Goal: Use online tool/utility

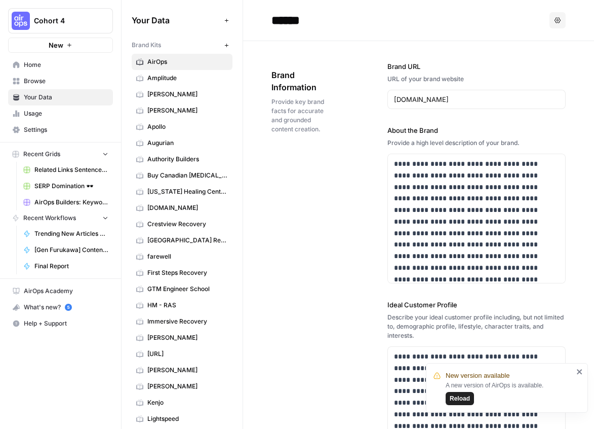
scroll to position [356, 0]
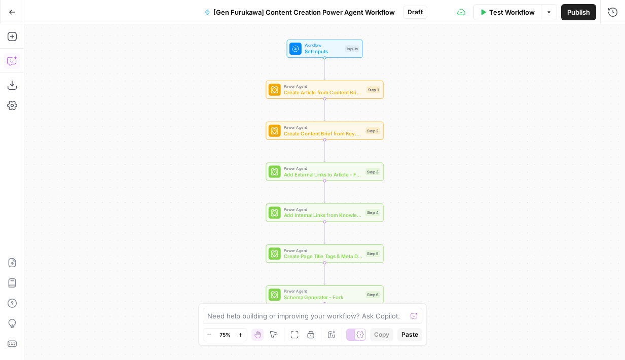
click at [11, 59] on icon "button" at bounding box center [12, 61] width 10 height 10
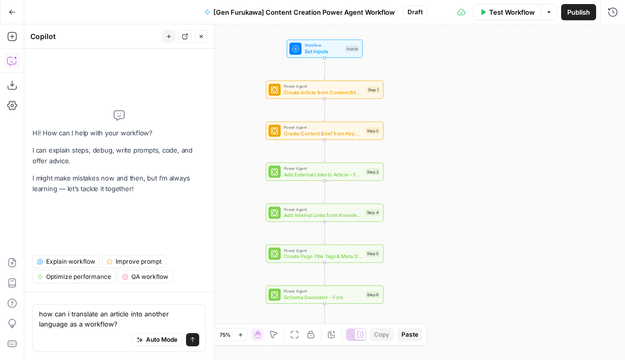
type textarea "how can i translate an article into another language as a workflow?"
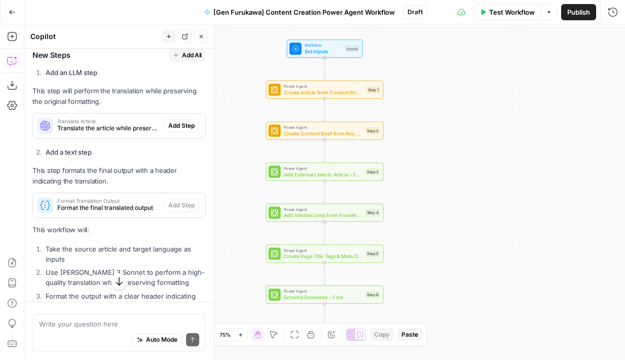
scroll to position [403, 0]
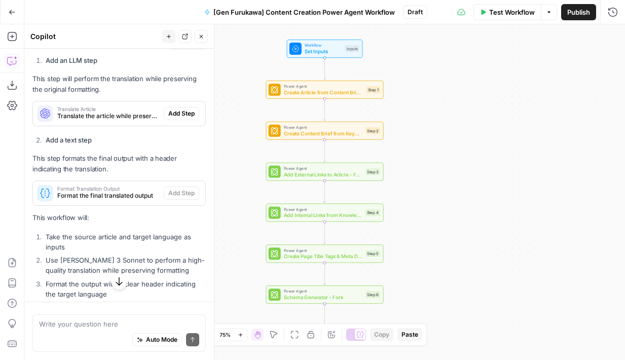
click at [114, 112] on span "Translate the article while preserving formatting and context" at bounding box center [108, 115] width 102 height 9
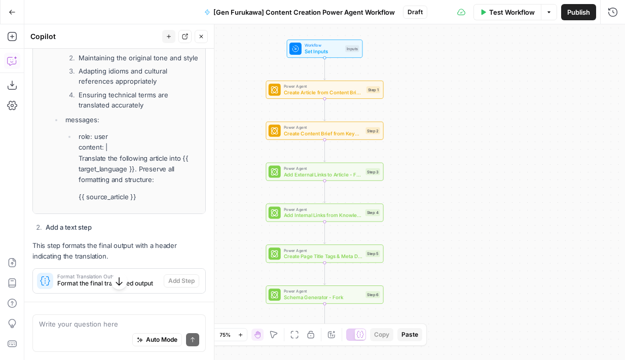
scroll to position [668, 0]
click at [153, 199] on p "{{ source_article }}" at bounding box center [139, 198] width 121 height 11
drag, startPoint x: 157, startPoint y: 199, endPoint x: 113, endPoint y: 144, distance: 70.3
click at [113, 150] on li "role: user content: | Translate the following article into {{ target_language }…" at bounding box center [137, 167] width 123 height 71
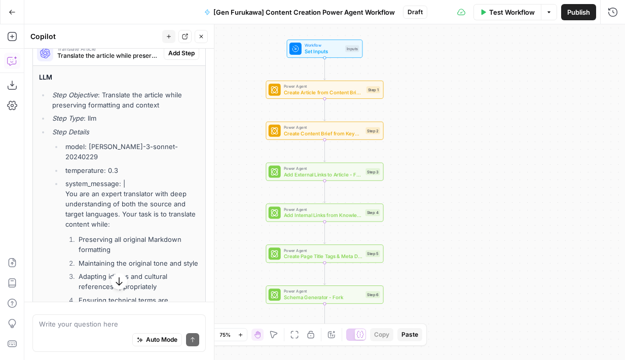
scroll to position [461, 0]
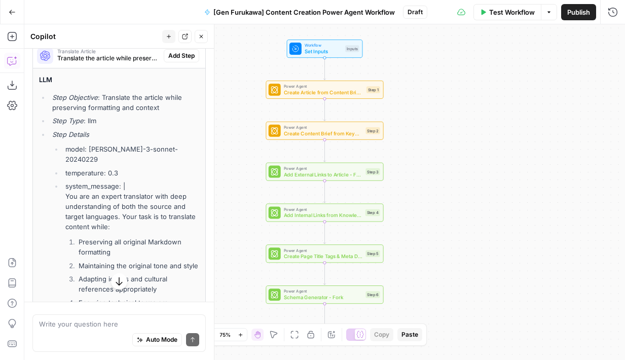
click at [139, 194] on li "system_message: | You are an expert translator with deep understanding of both …" at bounding box center [131, 249] width 136 height 136
drag, startPoint x: 65, startPoint y: 186, endPoint x: 171, endPoint y: 257, distance: 127.9
click at [171, 257] on li "system_message: | You are an expert translator with deep understanding of both …" at bounding box center [131, 249] width 136 height 136
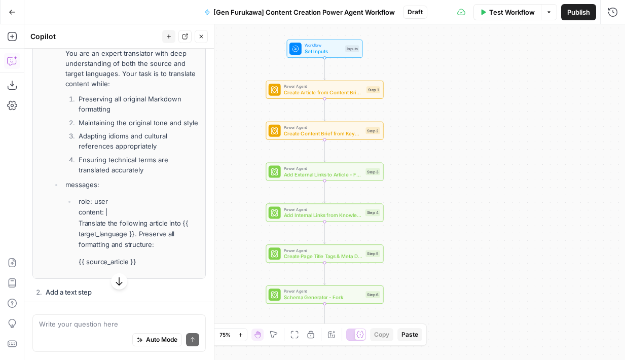
scroll to position [609, 0]
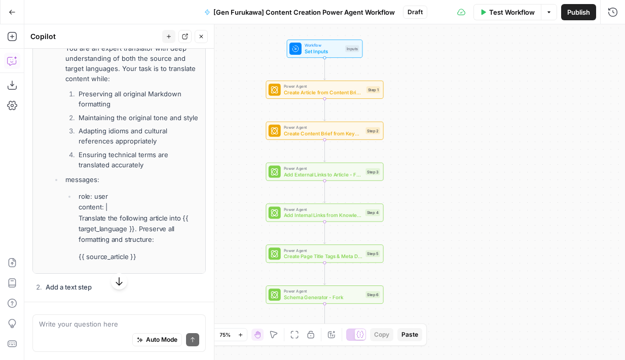
click at [147, 165] on li "Ensuring technical terms are translated accurately" at bounding box center [137, 159] width 123 height 20
copy li "You are an expert translator with deep understanding of both the source and tar…"
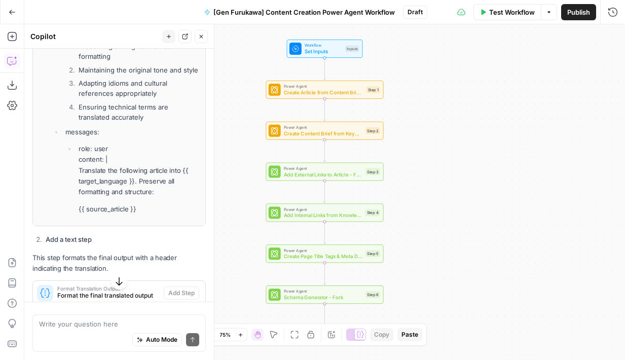
scroll to position [676, 0]
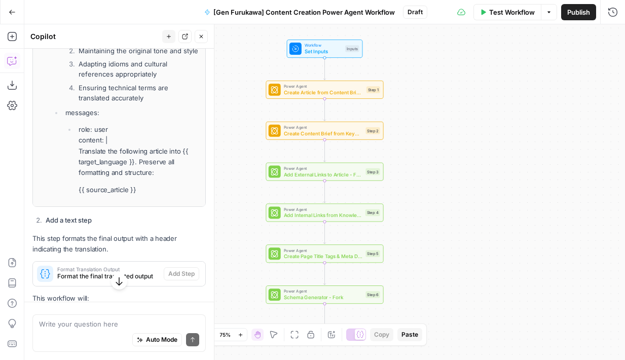
click at [80, 151] on p "role: user content: | Translate the following article into {{ target_language }…" at bounding box center [139, 151] width 121 height 54
drag, startPoint x: 80, startPoint y: 151, endPoint x: 146, endPoint y: 201, distance: 83.2
click at [146, 201] on div "LLM Step Objective : Translate the article while preserving formatting and cont…" at bounding box center [119, 30] width 172 height 352
copy li "Translate the following article into {{ target_language }}. Preserve all format…"
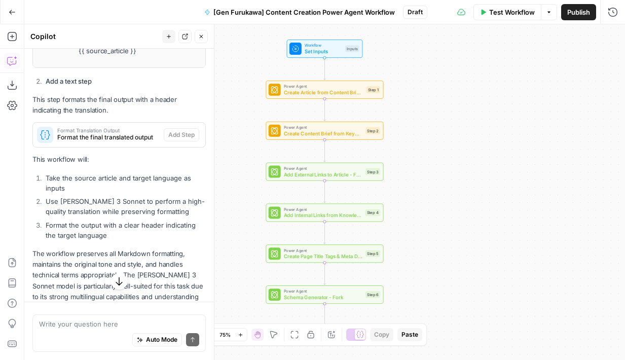
scroll to position [793, 0]
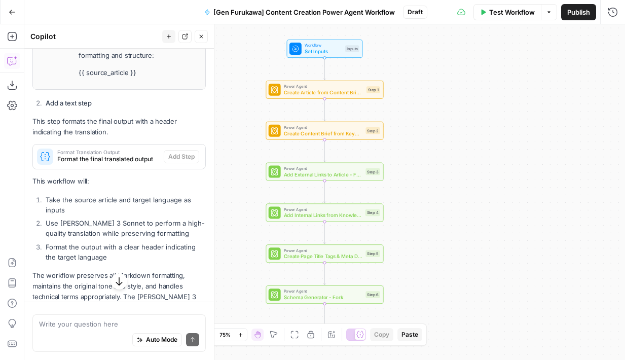
click at [71, 157] on span "Format the final translated output" at bounding box center [108, 159] width 102 height 9
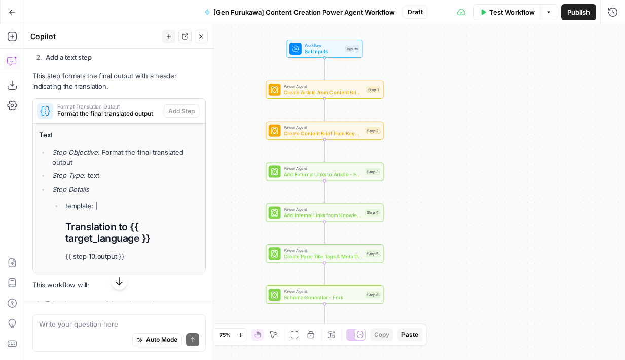
scroll to position [835, 0]
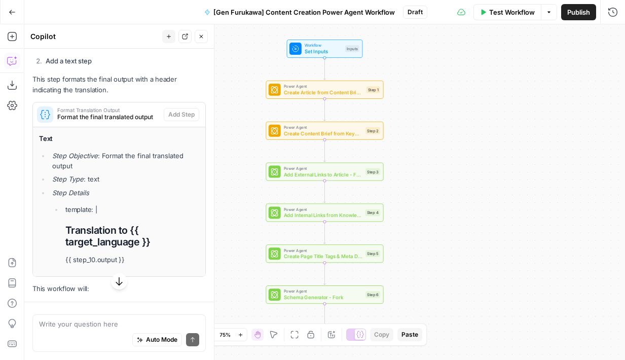
click at [74, 113] on span "Format the final translated output" at bounding box center [108, 116] width 102 height 9
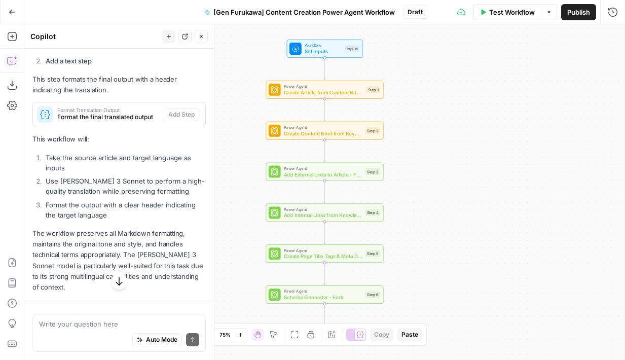
click at [74, 113] on span "Format the final translated output" at bounding box center [108, 116] width 102 height 9
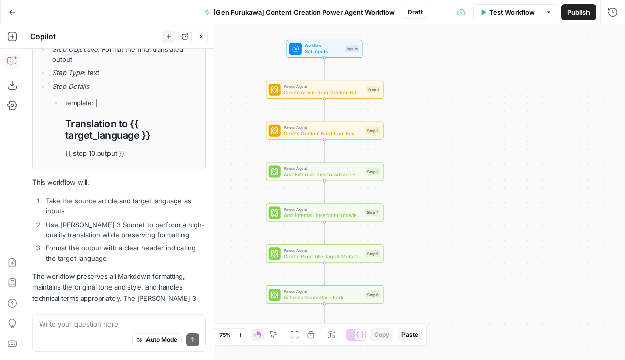
scroll to position [908, 0]
